Goal: Transaction & Acquisition: Purchase product/service

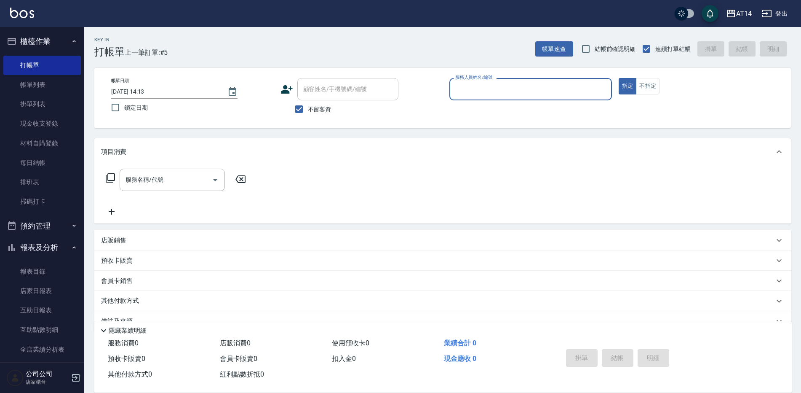
scroll to position [19, 0]
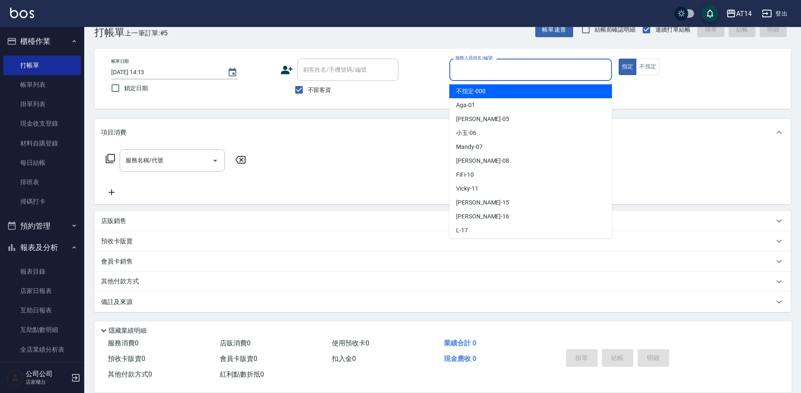
click at [494, 71] on input "服務人員姓名/編號" at bounding box center [530, 69] width 155 height 15
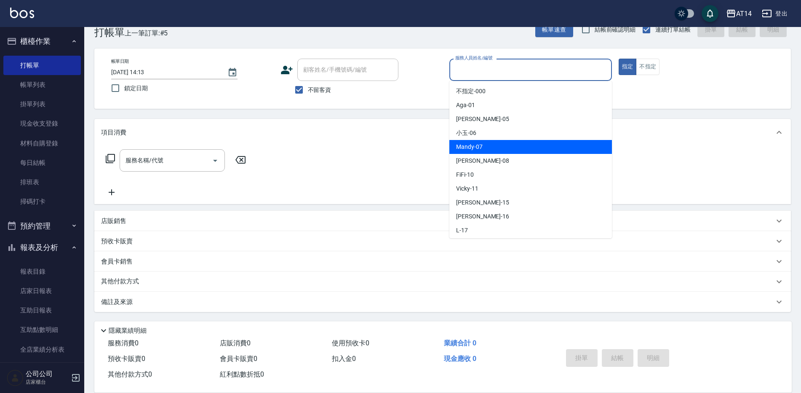
click at [459, 146] on span "Mandy -07" at bounding box center [469, 146] width 27 height 9
type input "Mandy-07"
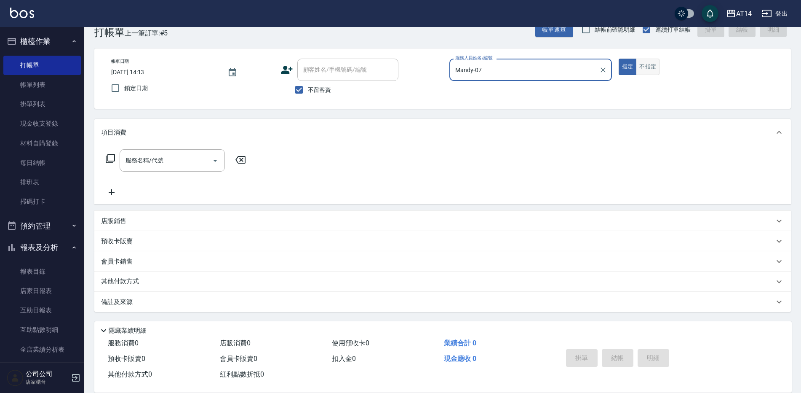
click at [649, 63] on button "不指定" at bounding box center [648, 67] width 24 height 16
click at [206, 160] on input "服務名稱/代號" at bounding box center [165, 160] width 85 height 15
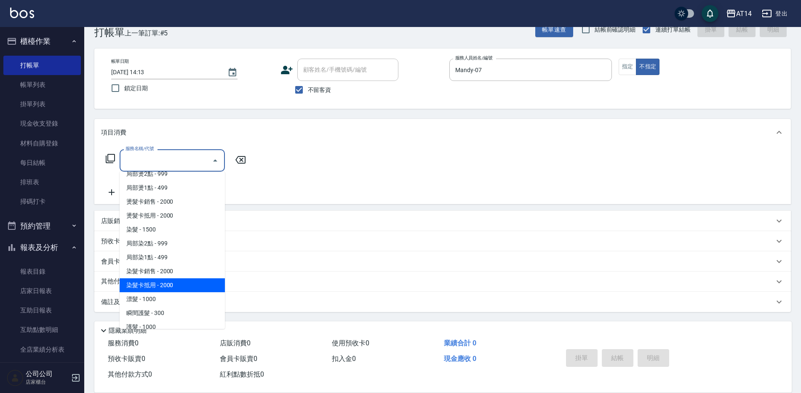
scroll to position [295, 0]
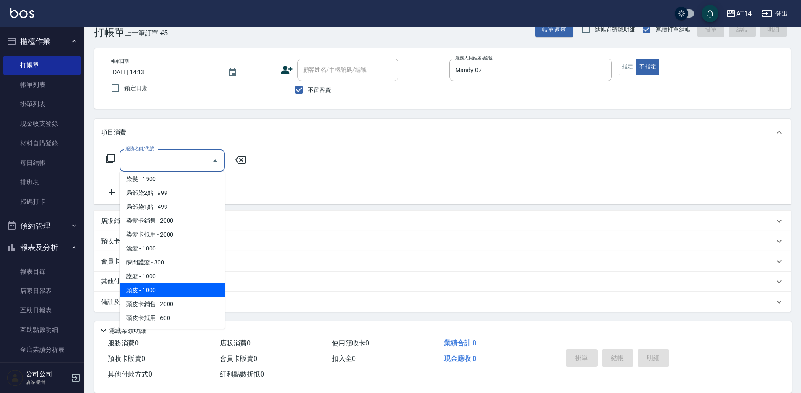
drag, startPoint x: 173, startPoint y: 292, endPoint x: 219, endPoint y: 256, distance: 59.1
click at [173, 292] on span "頭皮 - 1000" at bounding box center [172, 290] width 105 height 14
type input "頭皮(052)"
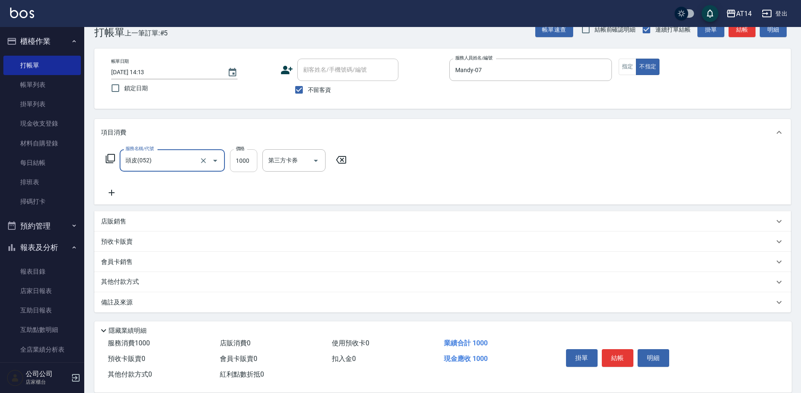
drag, startPoint x: 243, startPoint y: 163, endPoint x: 253, endPoint y: 162, distance: 10.2
click at [243, 163] on input "1000" at bounding box center [243, 160] width 27 height 23
type input "800"
click at [612, 354] on button "結帳" at bounding box center [618, 358] width 32 height 18
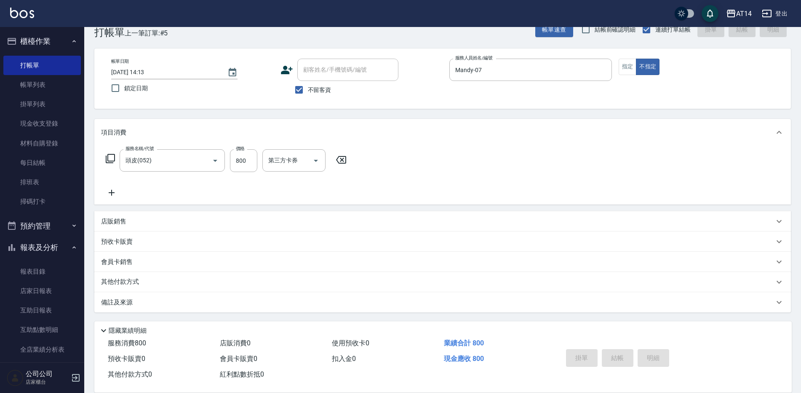
type input "[DATE] 14:57"
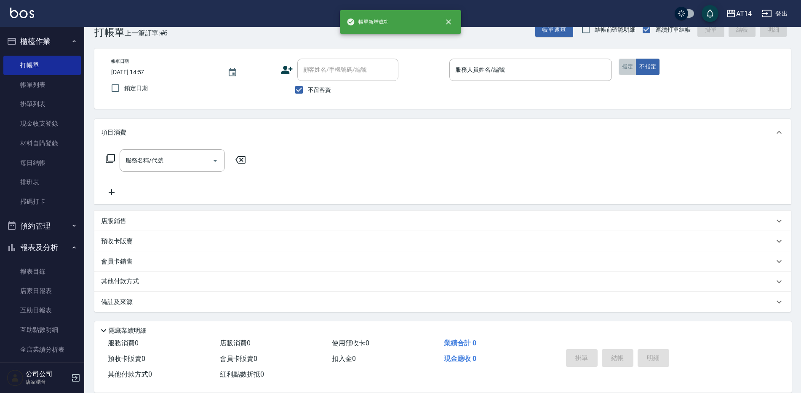
click at [631, 67] on button "指定" at bounding box center [628, 67] width 18 height 16
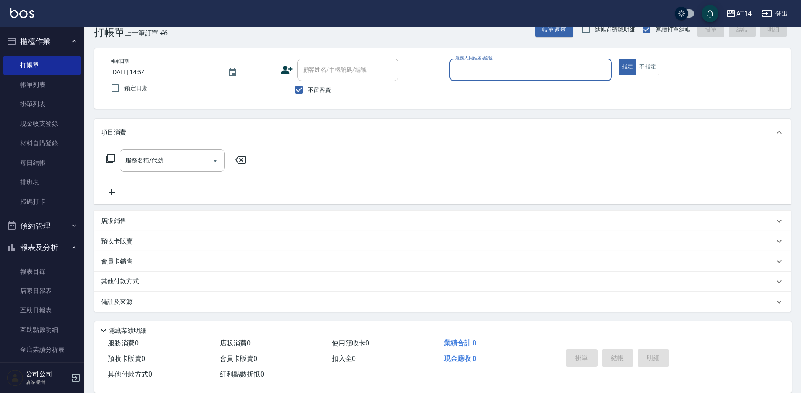
click at [536, 67] on input "服務人員姓名/編號" at bounding box center [530, 69] width 155 height 15
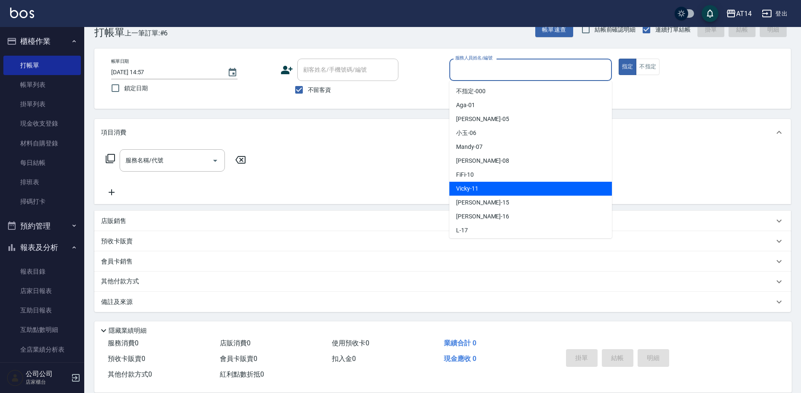
scroll to position [42, 0]
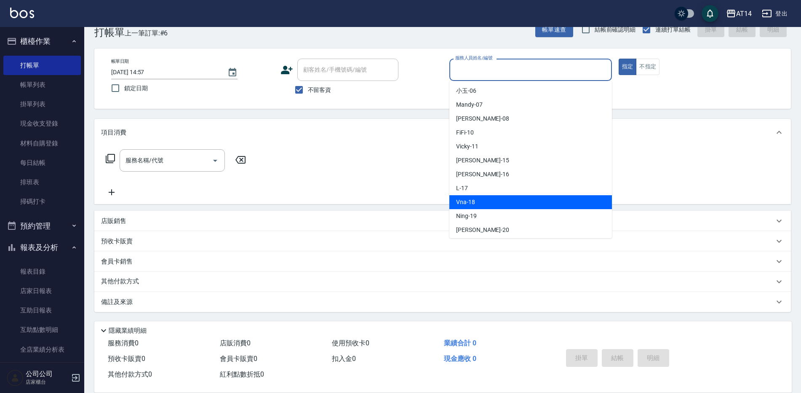
click at [465, 203] on span "Vna -18" at bounding box center [465, 202] width 19 height 9
type input "Vna-18"
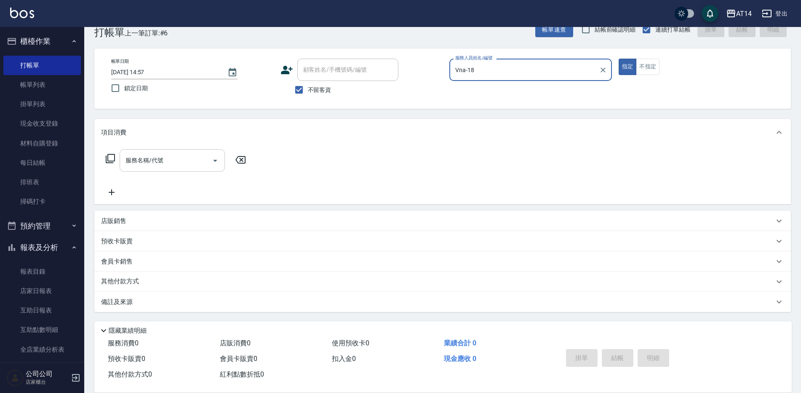
click at [211, 161] on icon "Open" at bounding box center [215, 160] width 10 height 10
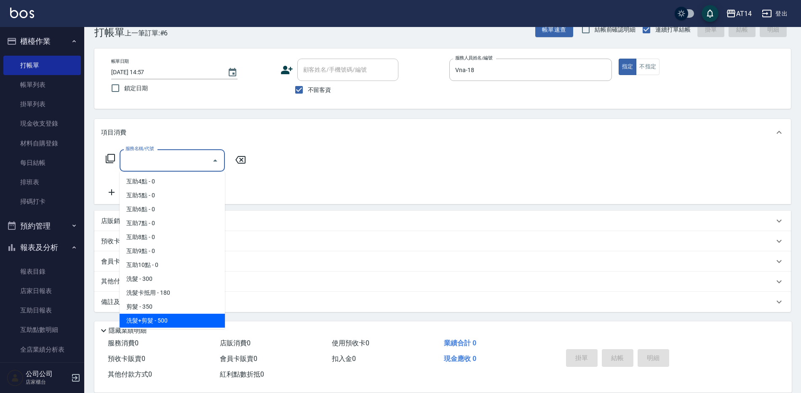
click at [178, 323] on span "洗髮+剪髮 - 500" at bounding box center [172, 320] width 105 height 14
type input "洗髮+剪髮(022)"
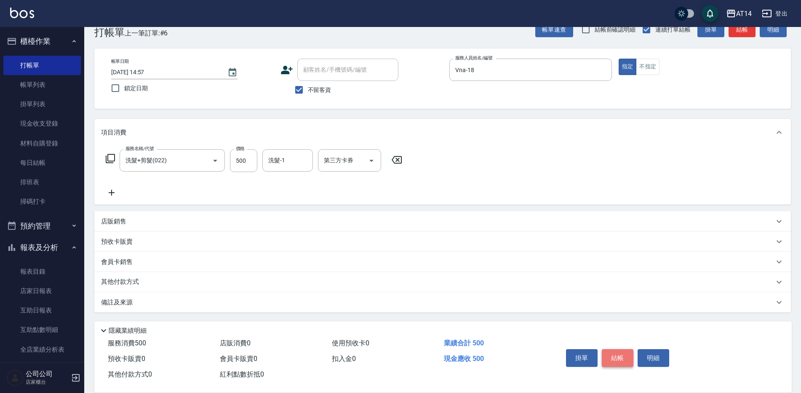
click at [617, 351] on button "結帳" at bounding box center [618, 358] width 32 height 18
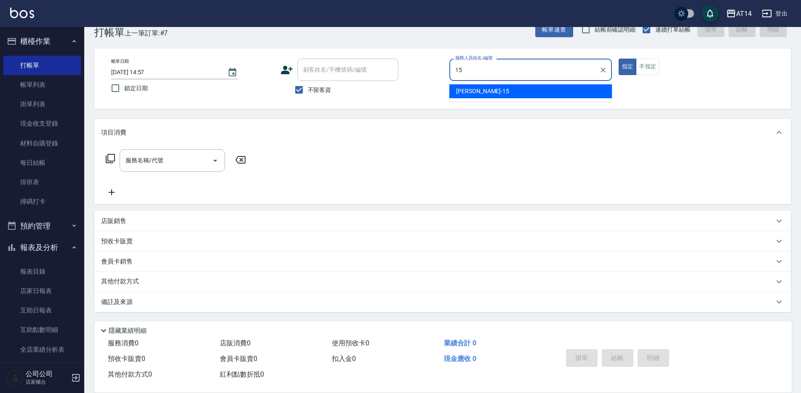
type input "Dora-15"
type button "true"
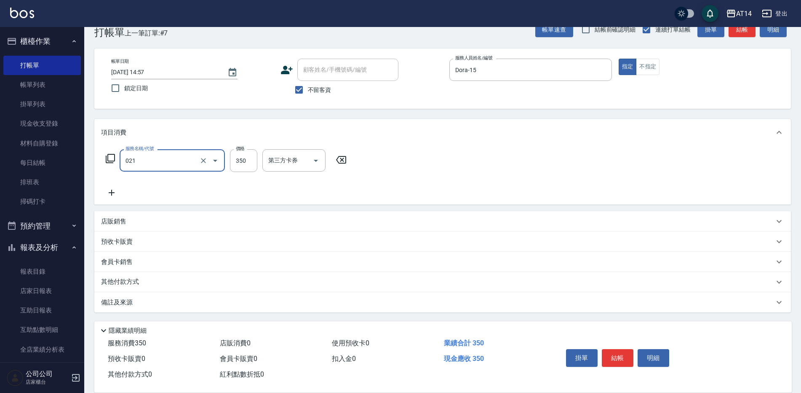
type input "剪髮(021)"
type input "400"
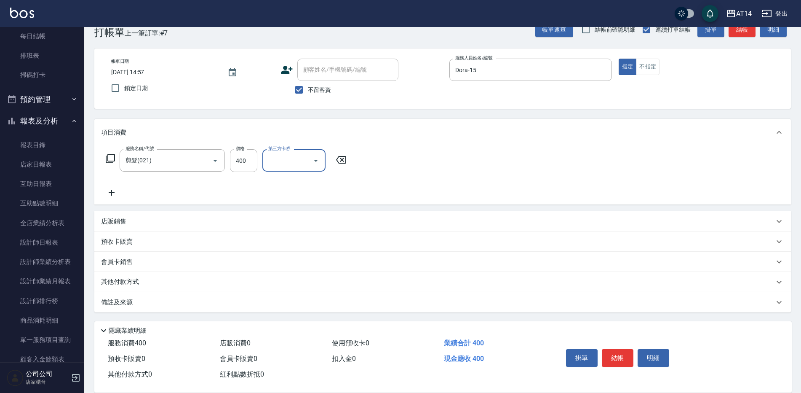
scroll to position [20, 0]
click at [164, 306] on div "備註及來源" at bounding box center [442, 301] width 697 height 20
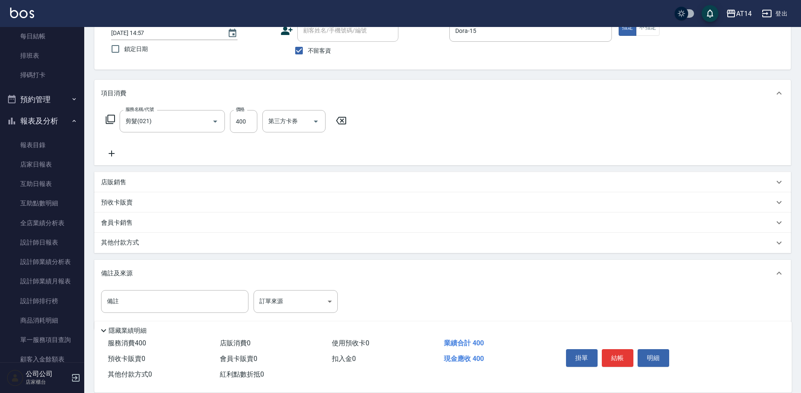
scroll to position [76, 0]
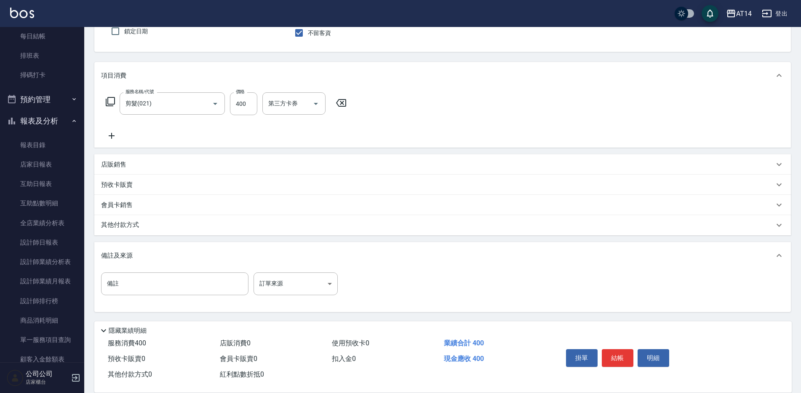
drag, startPoint x: 297, startPoint y: 301, endPoint x: 287, endPoint y: 274, distance: 29.0
click at [294, 297] on div "備註 備註 訂單來源 ​ 訂單來源" at bounding box center [442, 290] width 697 height 43
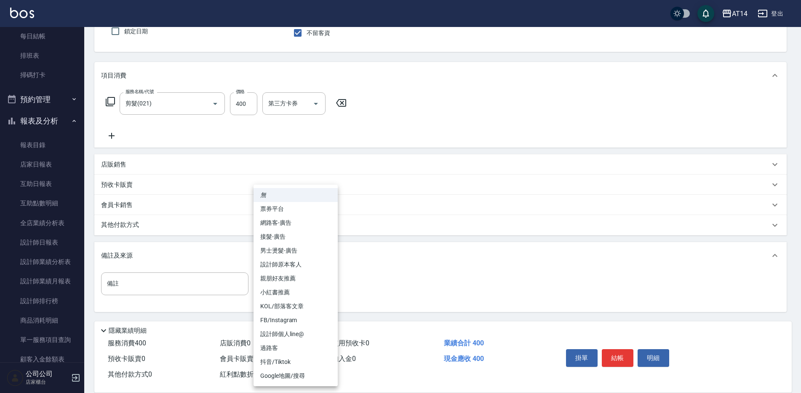
click at [284, 282] on body "AT14 登出 櫃檯作業 打帳單 帳單列表 掛單列表 現金收支登錄 材料自購登錄 每日結帳 排班表 掃碼打卡 預約管理 預約管理 單日預約紀錄 單週預約紀錄 …" at bounding box center [400, 158] width 801 height 469
click at [278, 256] on ul "無 票券平台 網路客-廣告 接髮-廣告 男士燙髮-廣告 設計師原本客人 親朋好友推薦 小紅書推薦 KOL/部落客文章 FB/Instagram 設計師個人li…" at bounding box center [296, 284] width 84 height 201
click at [289, 266] on li "設計師原本客人" at bounding box center [296, 264] width 84 height 14
type input "設計師原本客人"
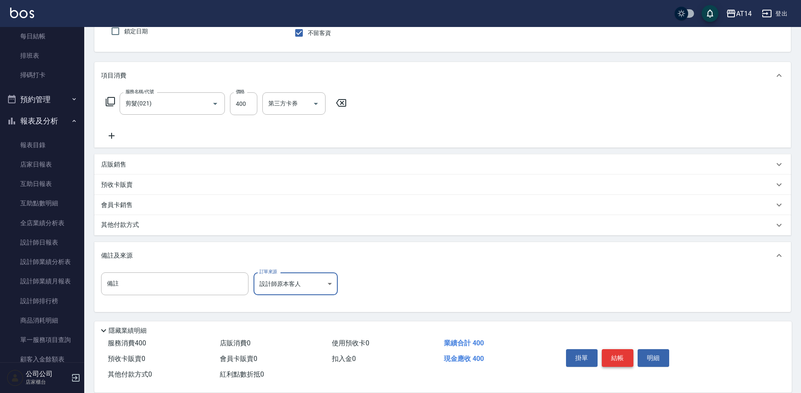
click at [620, 353] on button "結帳" at bounding box center [618, 358] width 32 height 18
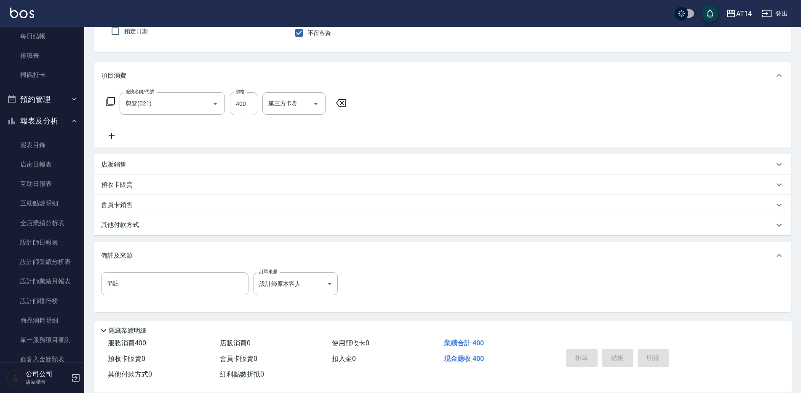
type input "[DATE] 15:02"
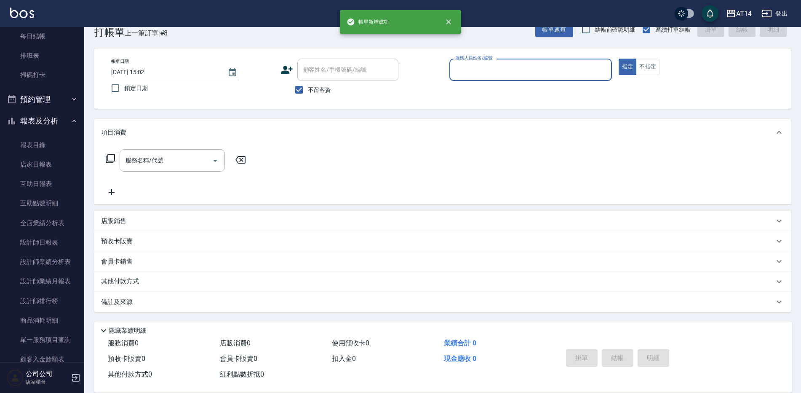
scroll to position [19, 0]
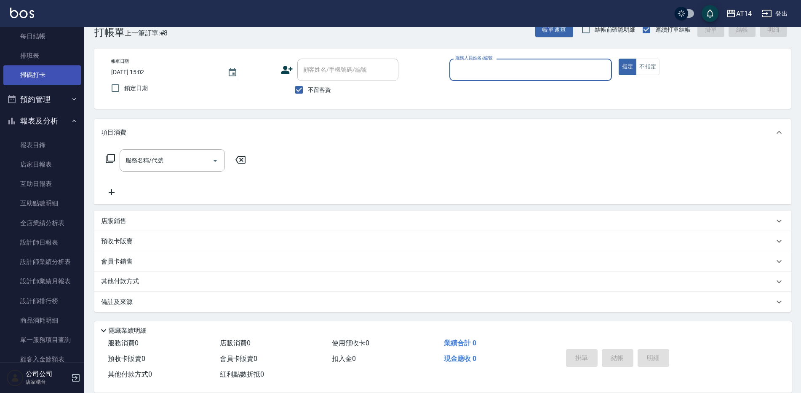
click at [35, 77] on link "掃碼打卡" at bounding box center [41, 74] width 77 height 19
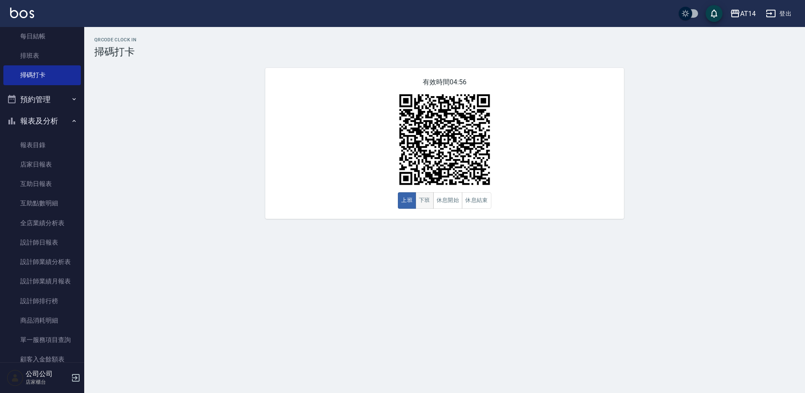
drag, startPoint x: 450, startPoint y: 202, endPoint x: 431, endPoint y: 205, distance: 19.2
click at [450, 202] on button "休息開始" at bounding box center [447, 200] width 29 height 16
